Goal: Information Seeking & Learning: Check status

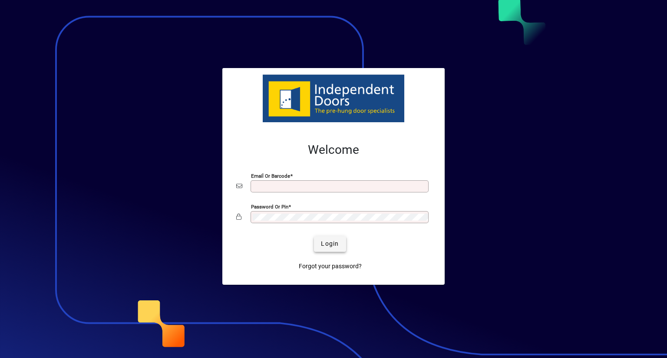
type input "**********"
click at [332, 243] on span "Login" at bounding box center [330, 244] width 18 height 9
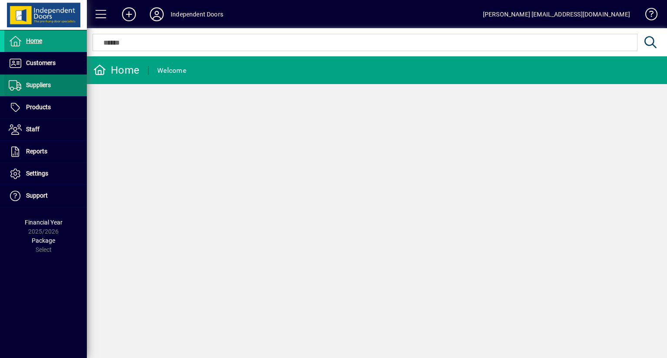
click at [41, 86] on span "Suppliers" at bounding box center [38, 85] width 25 height 7
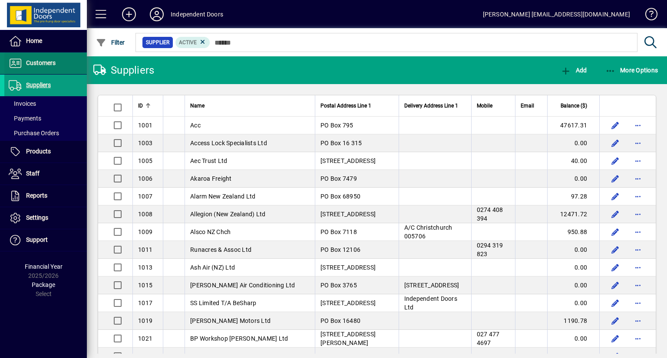
click at [36, 62] on span "Customers" at bounding box center [41, 62] width 30 height 7
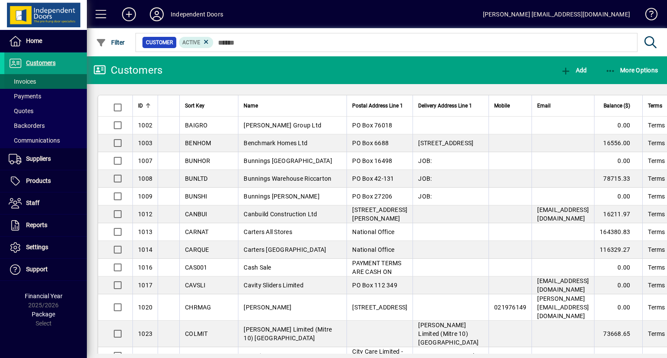
click at [30, 82] on span "Invoices" at bounding box center [22, 81] width 27 height 7
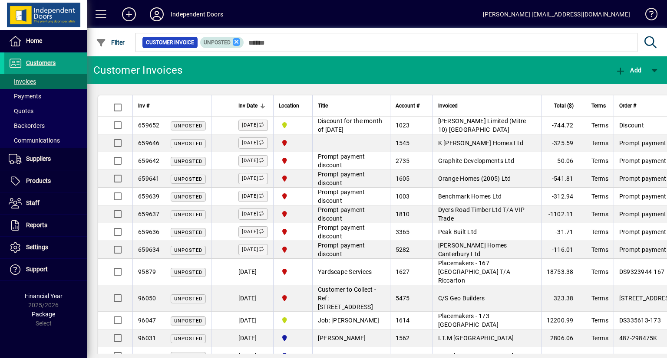
click at [238, 43] on icon at bounding box center [237, 42] width 8 height 8
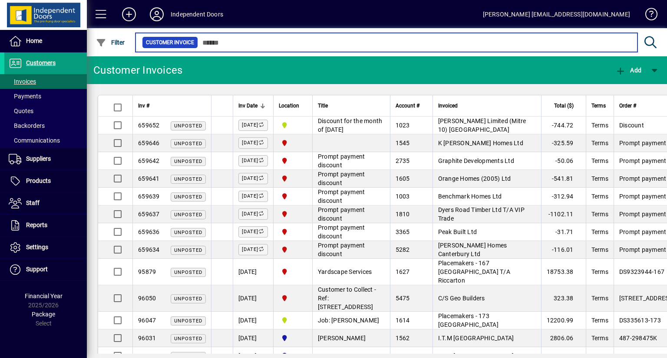
click at [260, 44] on input "text" at bounding box center [414, 42] width 432 height 12
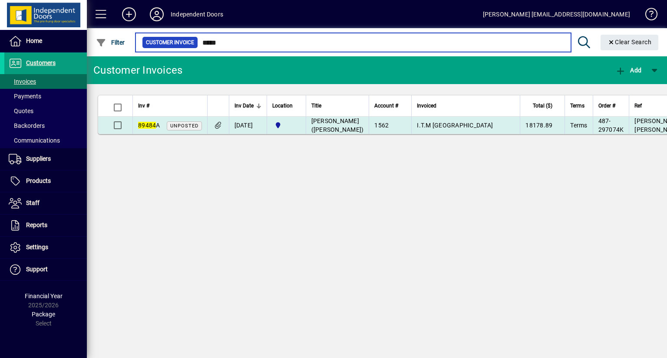
type input "*****"
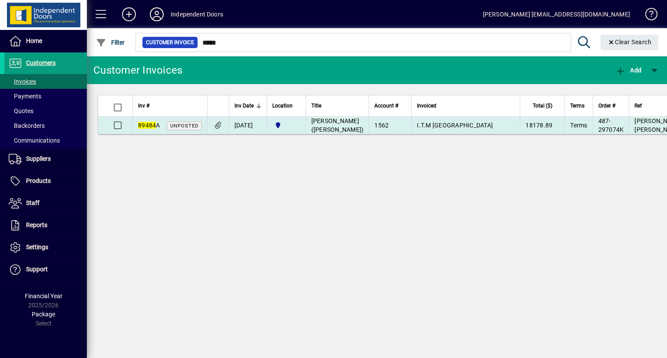
click at [242, 130] on td "25/07/2025" at bounding box center [248, 125] width 38 height 17
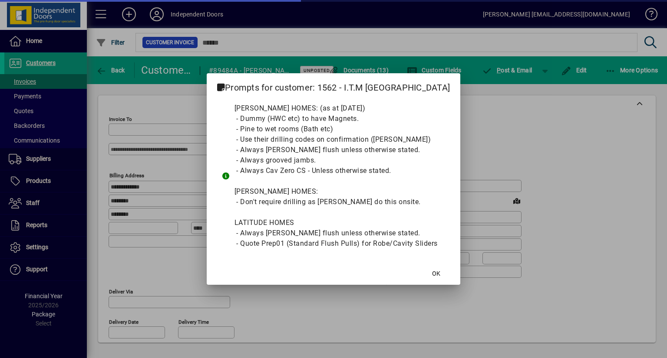
type input "**********"
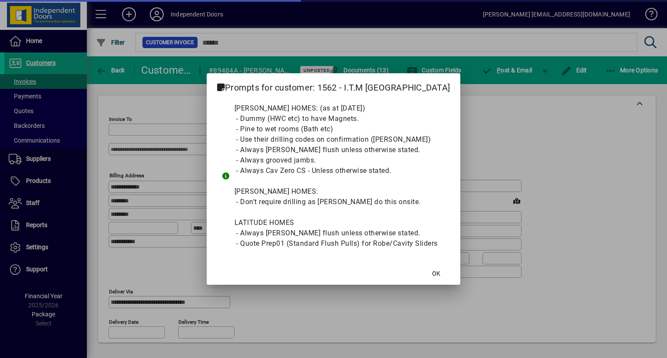
type input "**********"
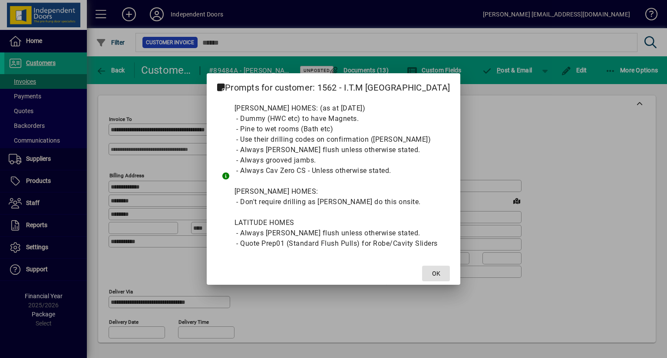
click at [450, 268] on span at bounding box center [436, 273] width 28 height 21
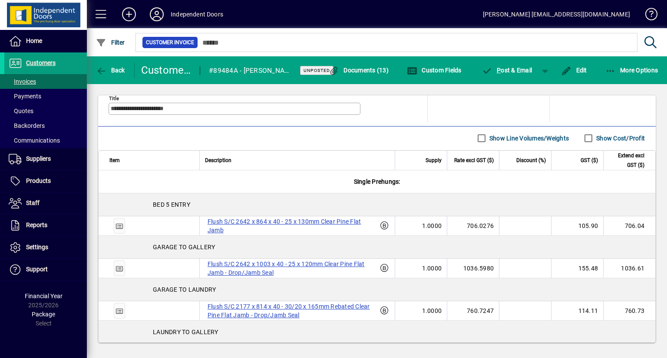
scroll to position [477, 0]
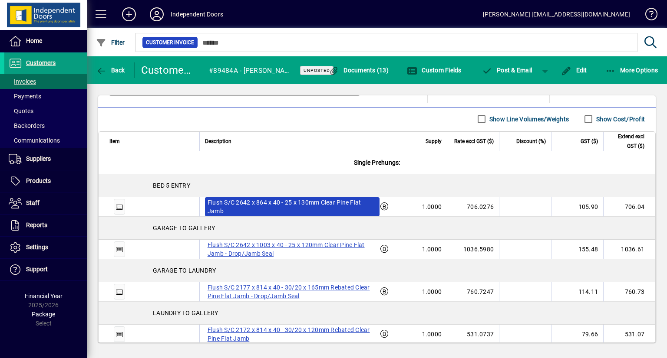
click at [248, 211] on label "Flush S/C 2642 x 864 x 40 - 25 x 130mm Clear Pine Flat Jamb" at bounding box center [292, 206] width 174 height 19
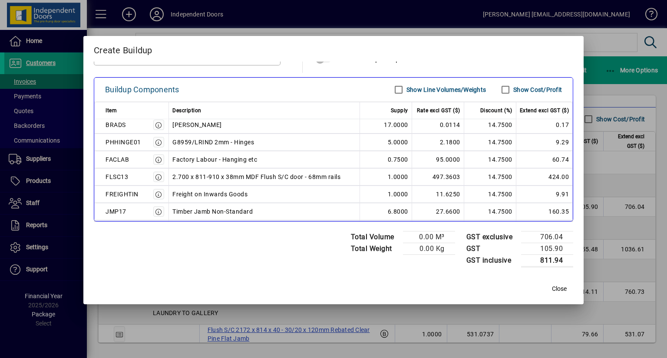
scroll to position [0, 0]
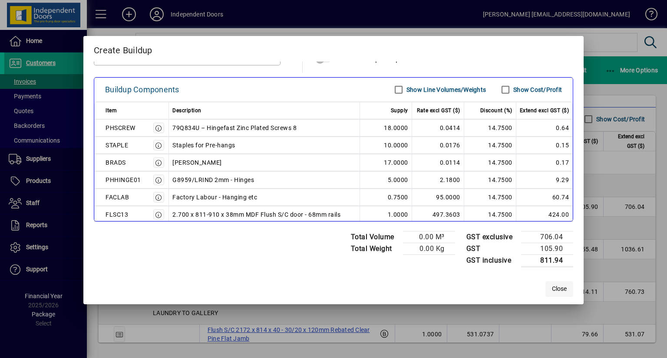
click at [557, 290] on span "Close" at bounding box center [559, 289] width 15 height 9
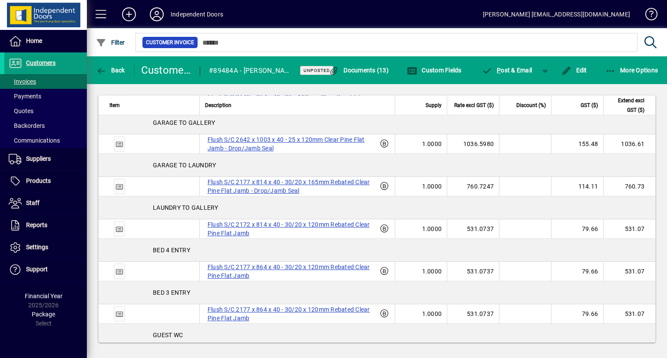
scroll to position [564, 0]
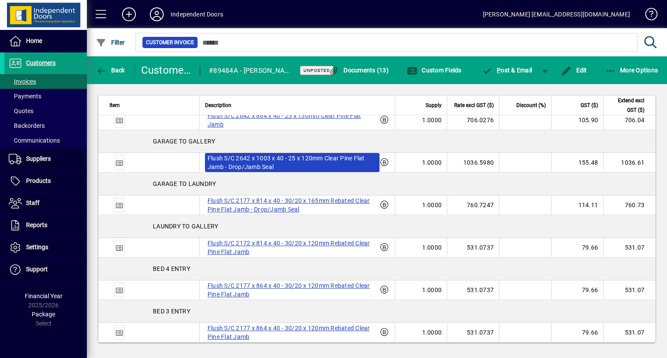
click at [248, 172] on label "Flush S/C 2642 x 1003 x 40 - 25 x 120mm Clear Pine Flat Jamb - Drop/Jamb Seal" at bounding box center [292, 162] width 174 height 19
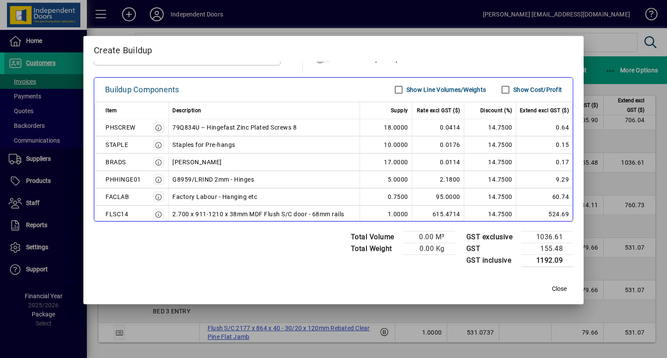
scroll to position [0, 0]
click at [552, 286] on span "Close" at bounding box center [559, 289] width 15 height 9
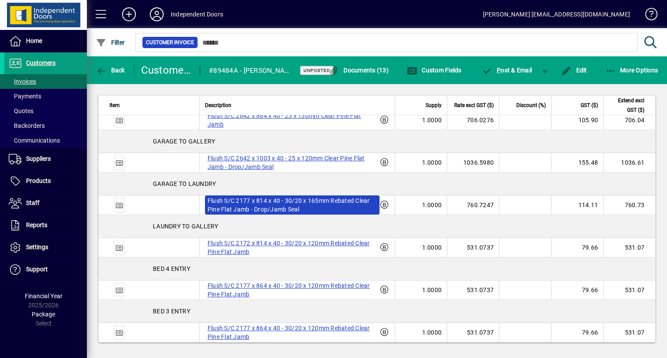
click at [247, 215] on label "Flush S/C 2177 x 814 x 40 - 30/20 x 165mm Rebated Clear Pine Flat Jamb - Drop/J…" at bounding box center [292, 205] width 174 height 19
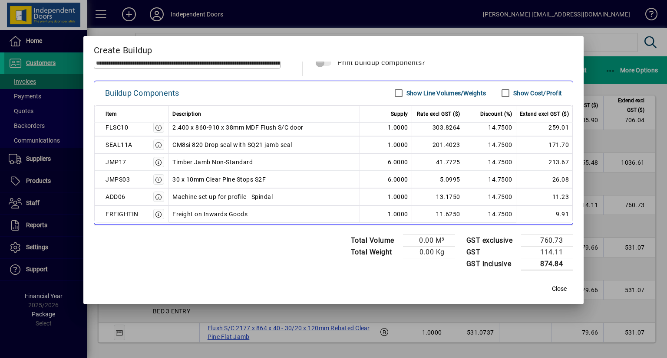
scroll to position [17, 0]
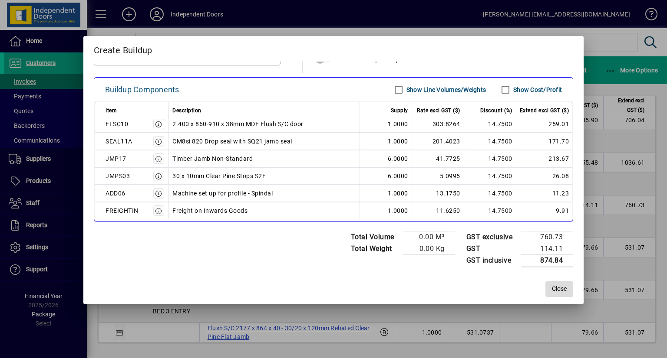
click at [553, 286] on span "Close" at bounding box center [559, 289] width 15 height 9
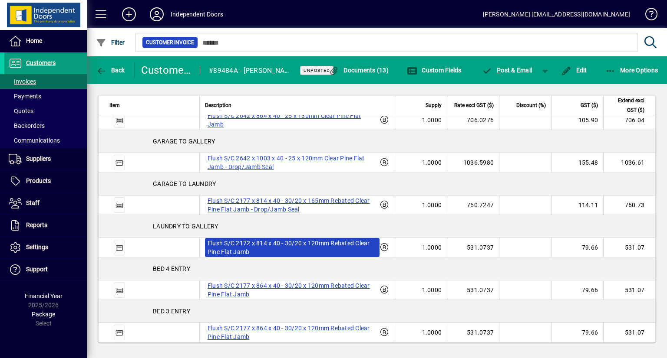
click at [270, 257] on label "Flush S/C 2172 x 814 x 40 - 30/20 x 120mm Rebated Clear Pine Flat Jamb" at bounding box center [292, 247] width 174 height 19
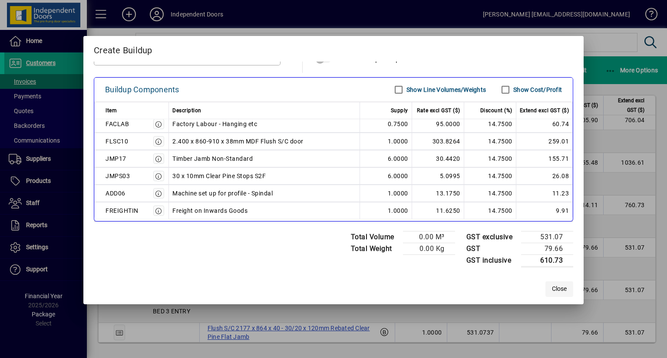
click at [553, 288] on span "Close" at bounding box center [559, 289] width 15 height 9
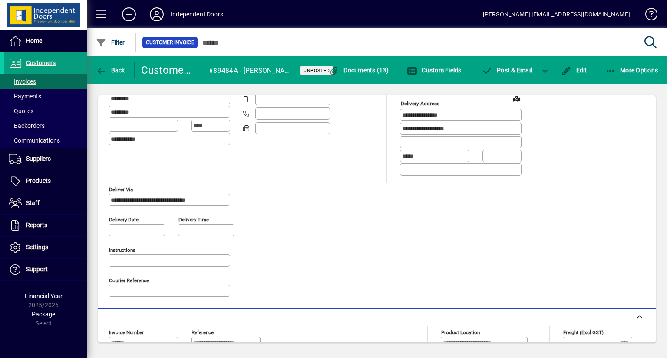
scroll to position [0, 0]
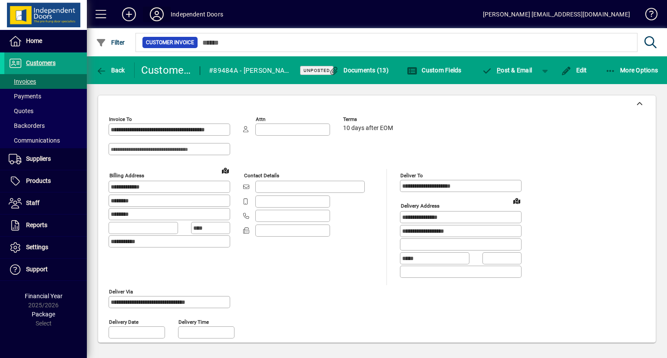
click at [153, 6] on span at bounding box center [157, 14] width 28 height 21
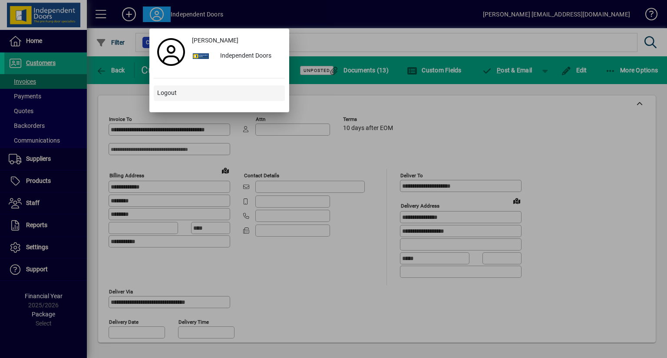
click at [174, 93] on span "Logout" at bounding box center [167, 93] width 20 height 9
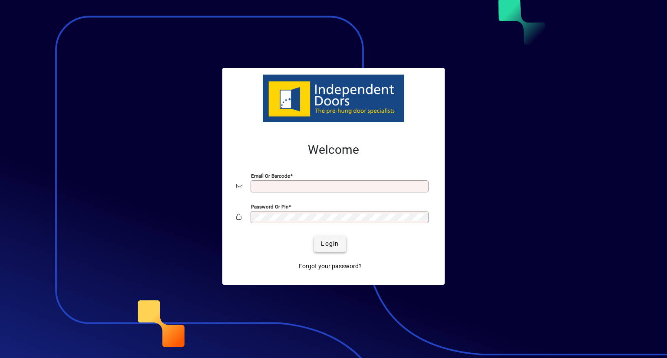
type input "**********"
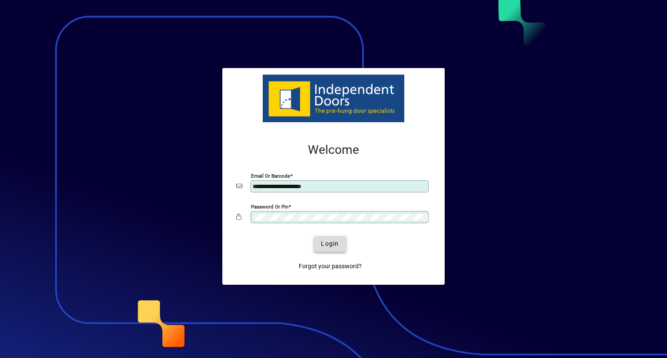
click at [334, 243] on span "Login" at bounding box center [330, 244] width 18 height 9
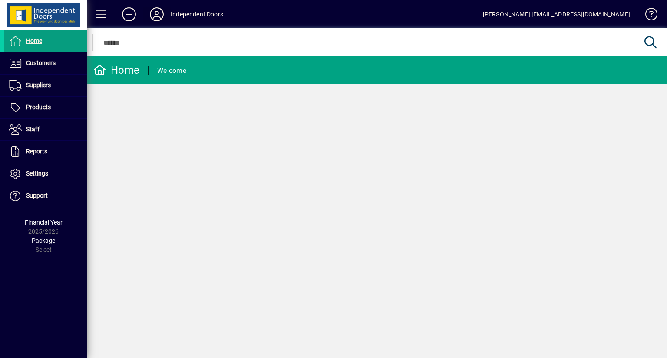
click at [157, 13] on icon at bounding box center [156, 14] width 17 height 14
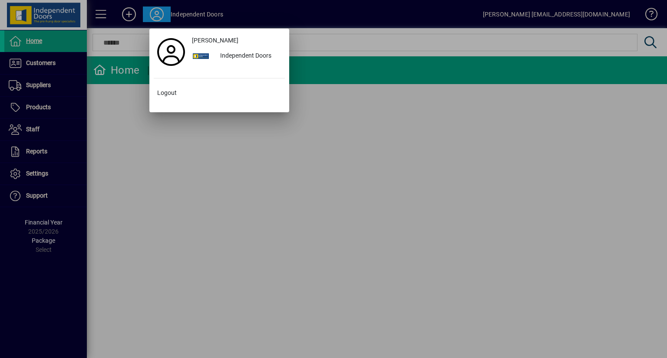
click at [193, 185] on div at bounding box center [333, 179] width 667 height 358
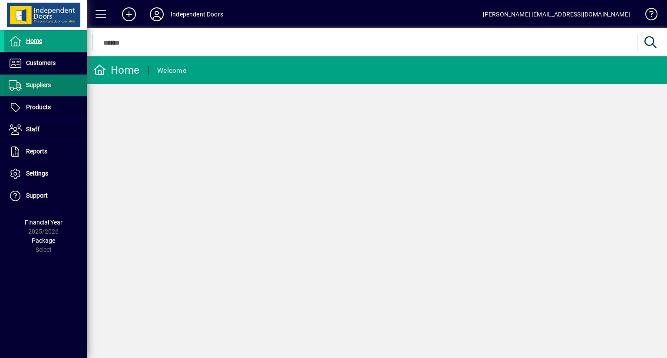
click at [46, 84] on span "Suppliers" at bounding box center [38, 85] width 25 height 7
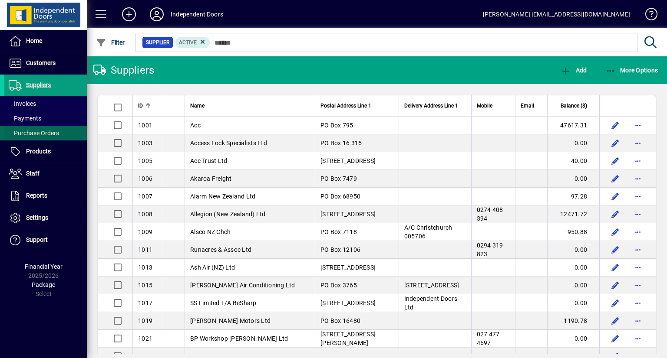
click at [46, 136] on span "Purchase Orders" at bounding box center [34, 133] width 50 height 7
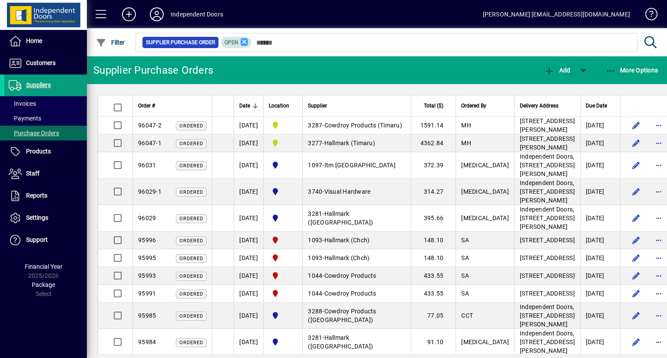
click at [242, 44] on icon at bounding box center [244, 42] width 8 height 8
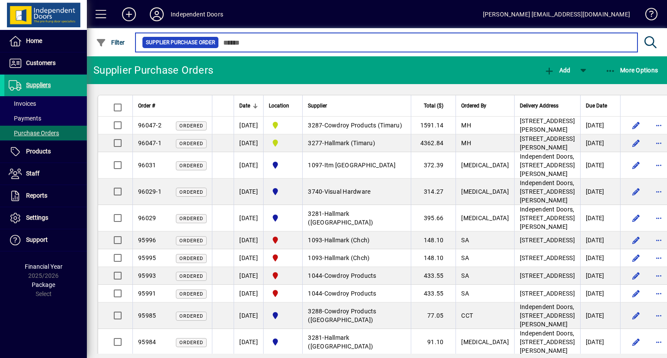
click at [250, 42] on input "text" at bounding box center [424, 42] width 411 height 12
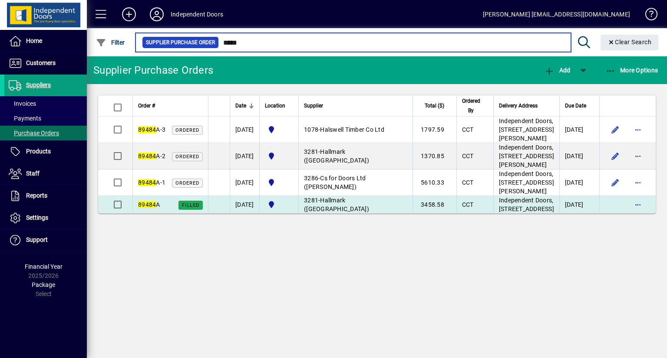
type input "*****"
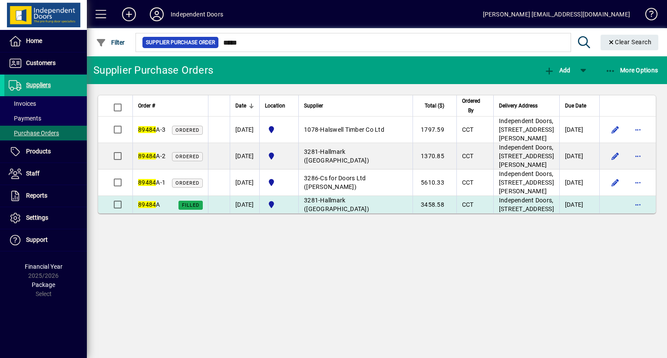
click at [356, 213] on span "Hallmark (Cromwell)" at bounding box center [336, 205] width 65 height 16
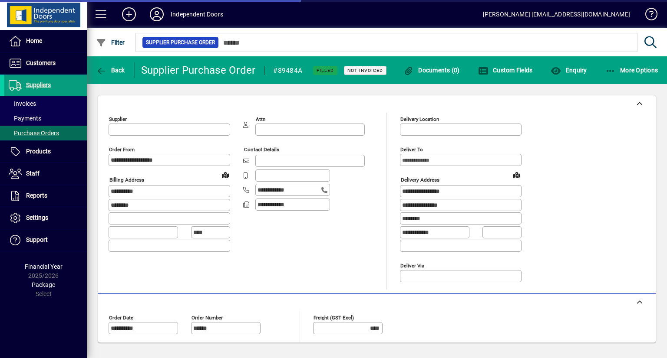
type input "**********"
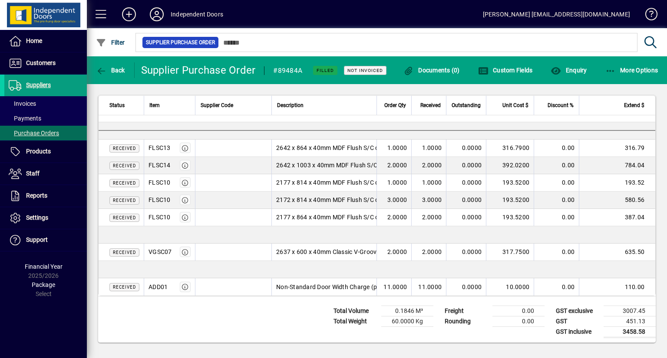
scroll to position [145, 0]
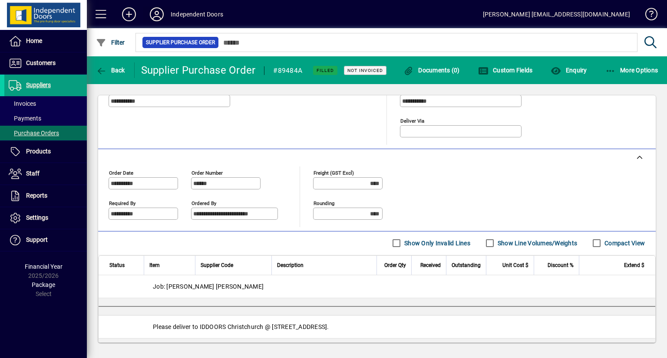
click at [157, 15] on icon at bounding box center [156, 14] width 17 height 14
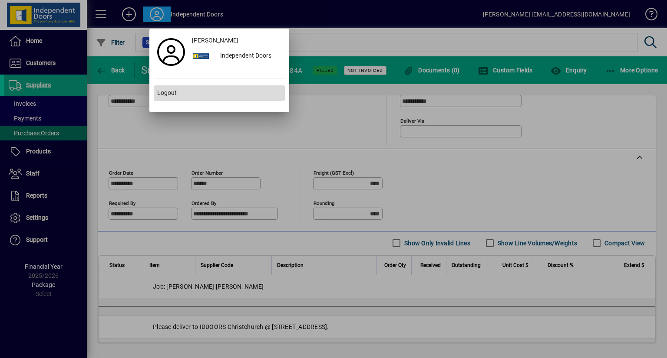
click at [169, 96] on span "Logout" at bounding box center [167, 93] width 20 height 9
